Goal: Task Accomplishment & Management: Manage account settings

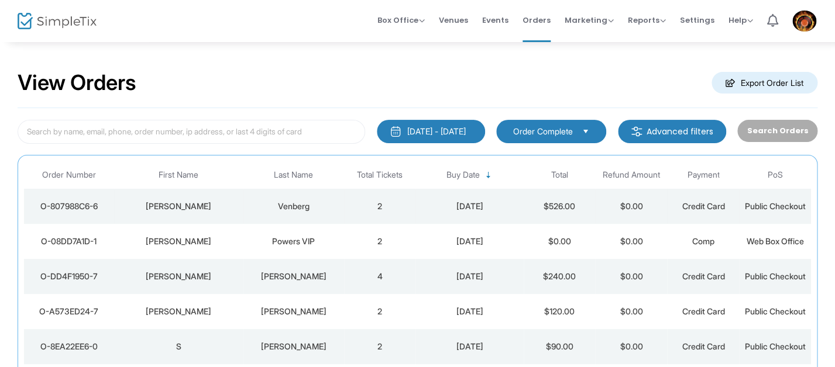
click at [435, 208] on div "[DATE]" at bounding box center [469, 207] width 102 height 12
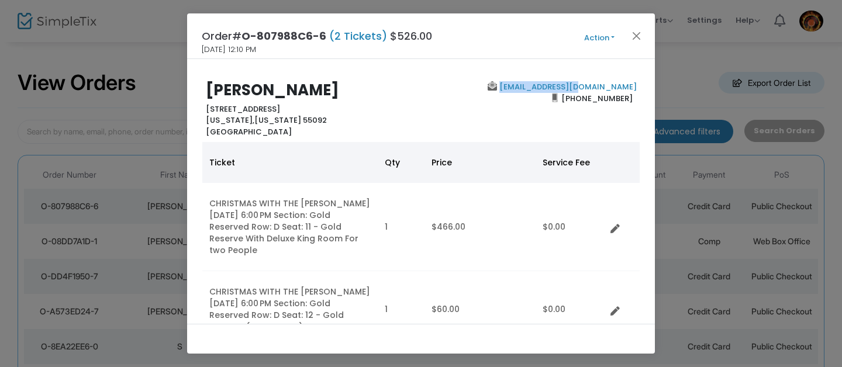
drag, startPoint x: 631, startPoint y: 86, endPoint x: 553, endPoint y: 87, distance: 77.8
click at [553, 87] on div "lvenberg@live.com (651) 335-3469" at bounding box center [531, 109] width 221 height 56
copy link "lvenberg@live.com"
drag, startPoint x: 525, startPoint y: 74, endPoint x: 515, endPoint y: 69, distance: 11.0
click at [524, 74] on div "Larry Venberg 25885 Grafton ave Wyoming, Minnesota 55092 United States lvenberg…" at bounding box center [421, 191] width 468 height 265
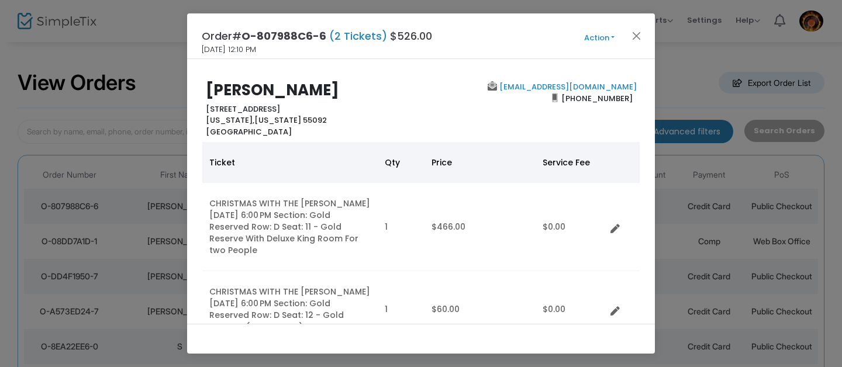
click at [401, 96] on h2 "Larry Venberg" at bounding box center [311, 90] width 210 height 18
click at [637, 38] on button "Close" at bounding box center [636, 35] width 15 height 15
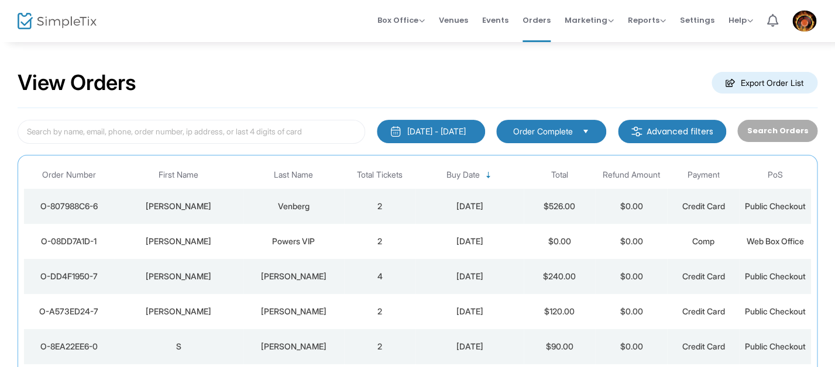
click at [361, 83] on div "View Orders Export Order List" at bounding box center [417, 83] width 799 height 50
click at [426, 208] on div "[DATE]" at bounding box center [469, 207] width 102 height 12
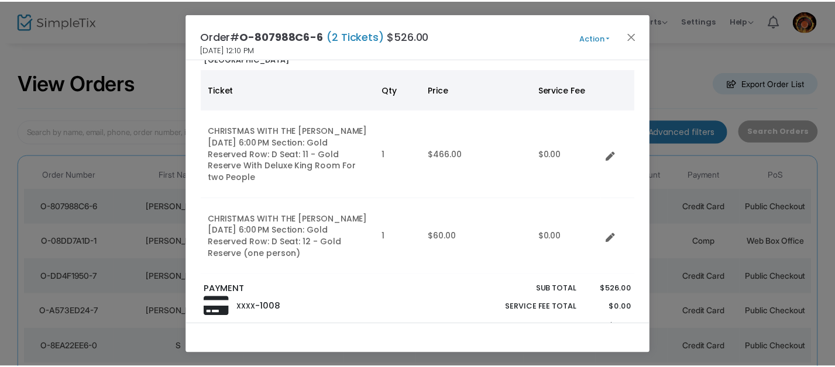
scroll to position [88, 0]
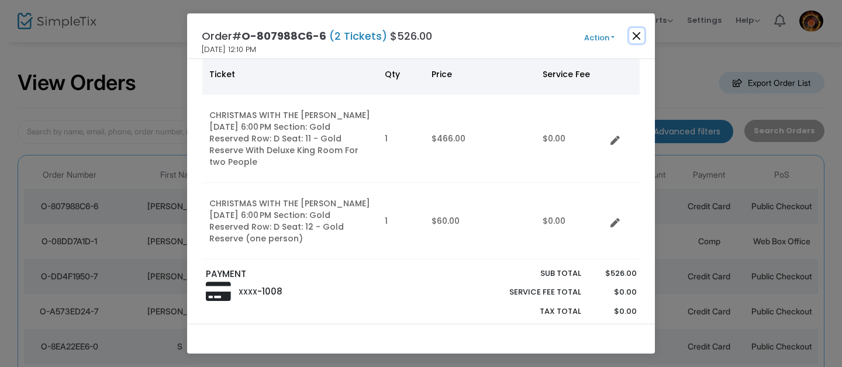
click at [634, 38] on button "Close" at bounding box center [636, 35] width 15 height 15
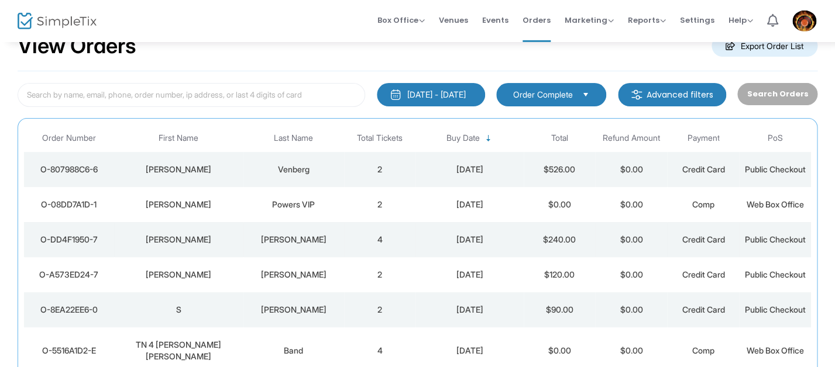
scroll to position [0, 0]
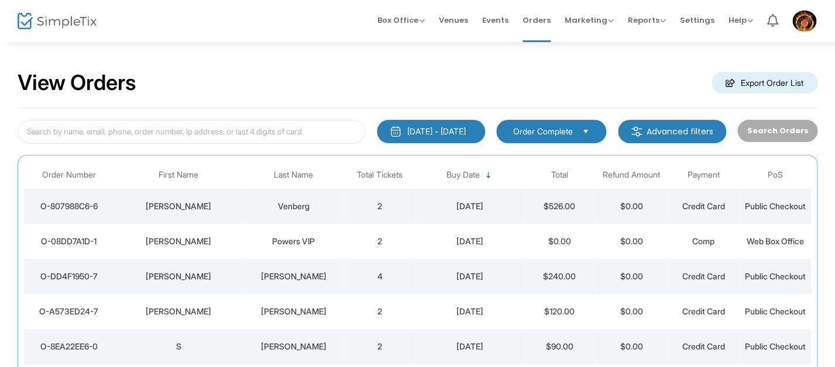
click at [444, 89] on div "View Orders Export Order List" at bounding box center [417, 83] width 799 height 50
click at [504, 68] on div "View Orders Export Order List" at bounding box center [417, 83] width 799 height 50
click at [392, 202] on td "2" at bounding box center [380, 206] width 72 height 35
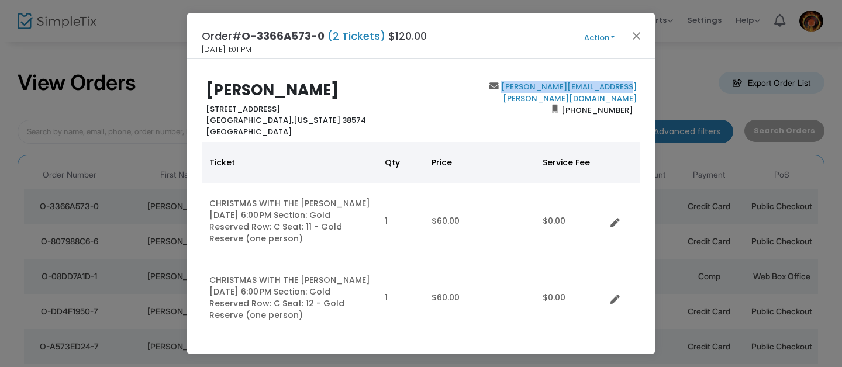
drag, startPoint x: 637, startPoint y: 85, endPoint x: 521, endPoint y: 89, distance: 116.5
click at [521, 89] on div "Michael Fuller 1107 Belmont Drive Monterey, Tennessee 38574 United States micha…" at bounding box center [421, 109] width 450 height 56
copy link "michael.b.fuller@icloud.com"
click at [440, 119] on div "michael.b.fuller@icloud.com (281) 610-4260" at bounding box center [531, 109] width 221 height 56
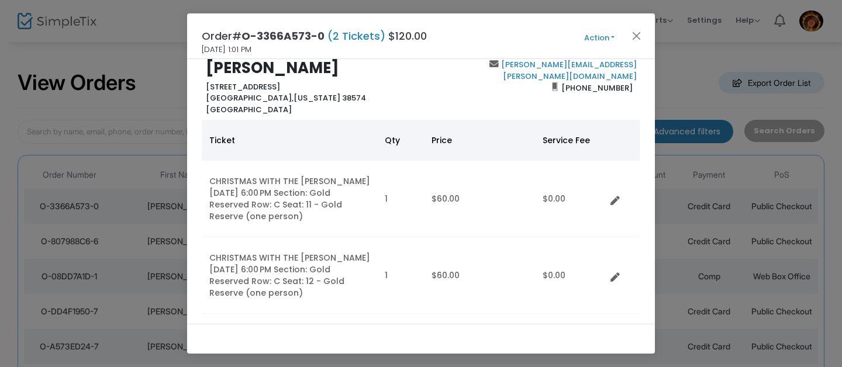
scroll to position [56, 0]
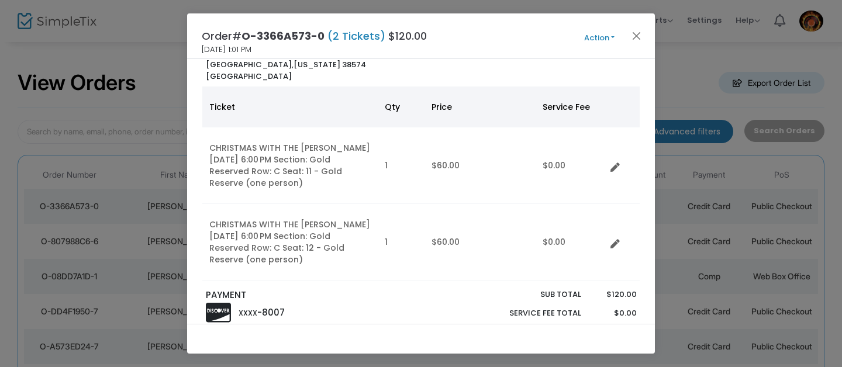
click at [496, 93] on th "Price" at bounding box center [480, 107] width 111 height 41
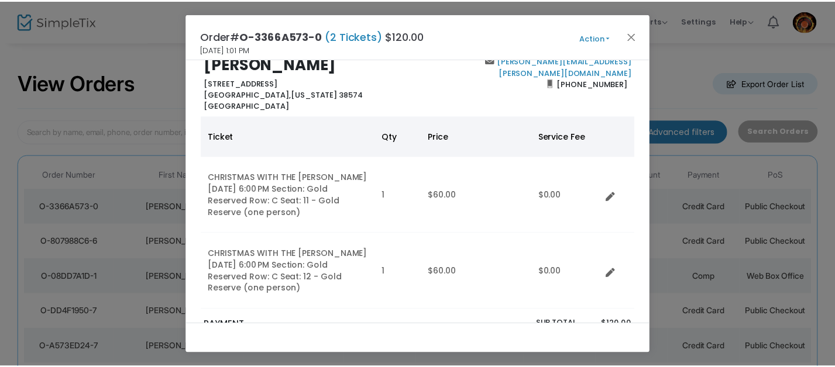
scroll to position [22, 0]
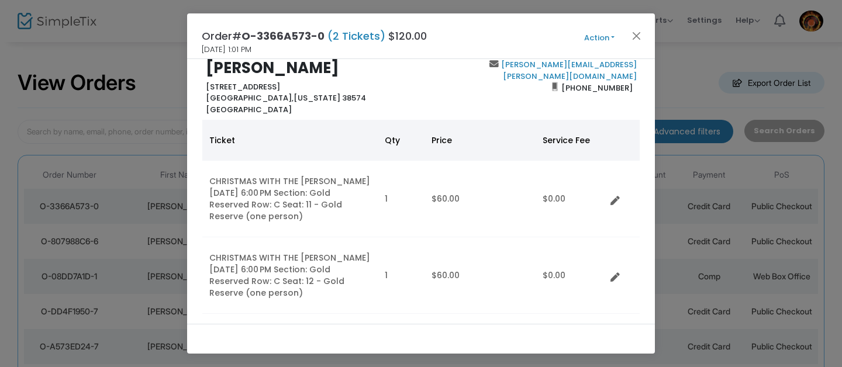
click at [423, 101] on div "michael.b.fuller@icloud.com (281) 610-4260" at bounding box center [531, 87] width 221 height 56
click at [633, 35] on button "Close" at bounding box center [636, 35] width 15 height 15
